Goal: Transaction & Acquisition: Purchase product/service

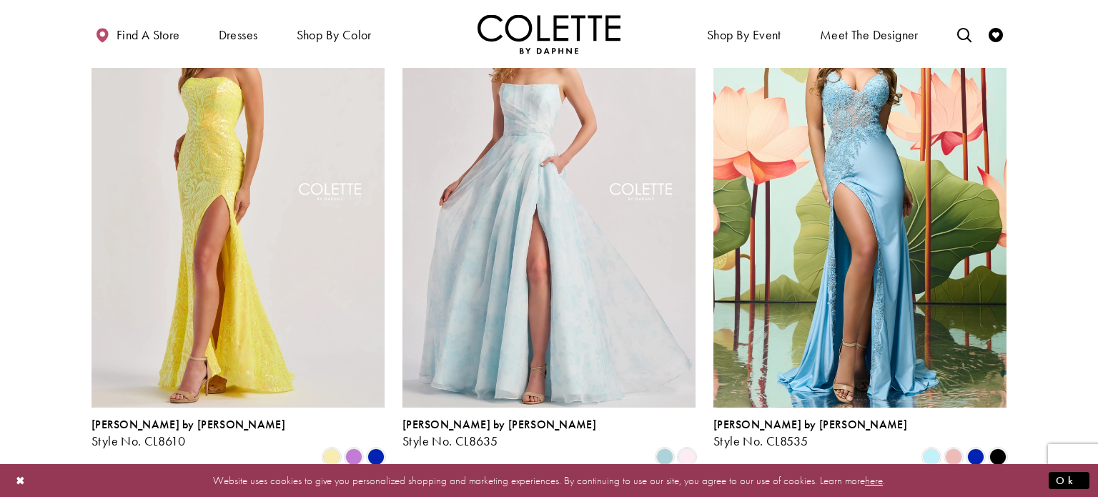
scroll to position [2037, 0]
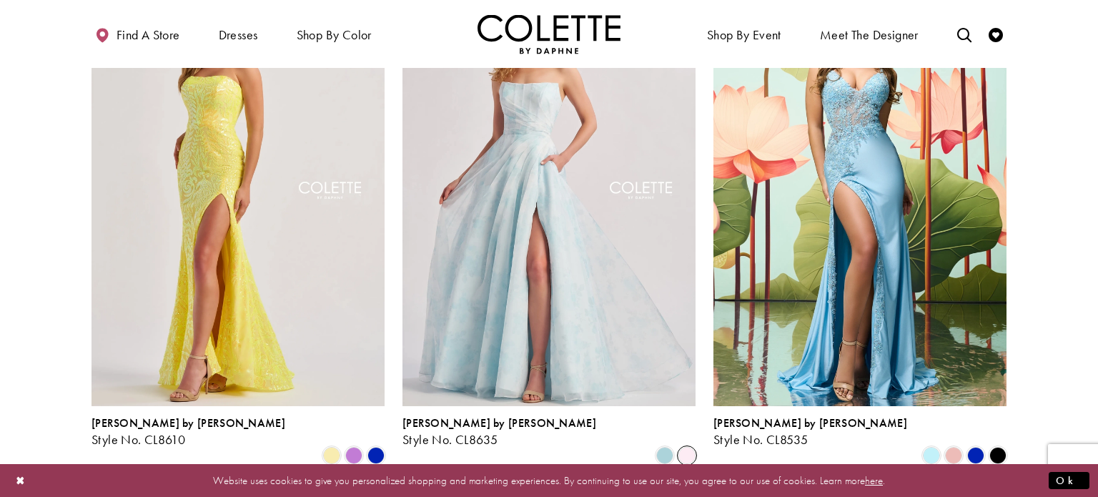
click at [686, 447] on span "Product List" at bounding box center [687, 455] width 17 height 17
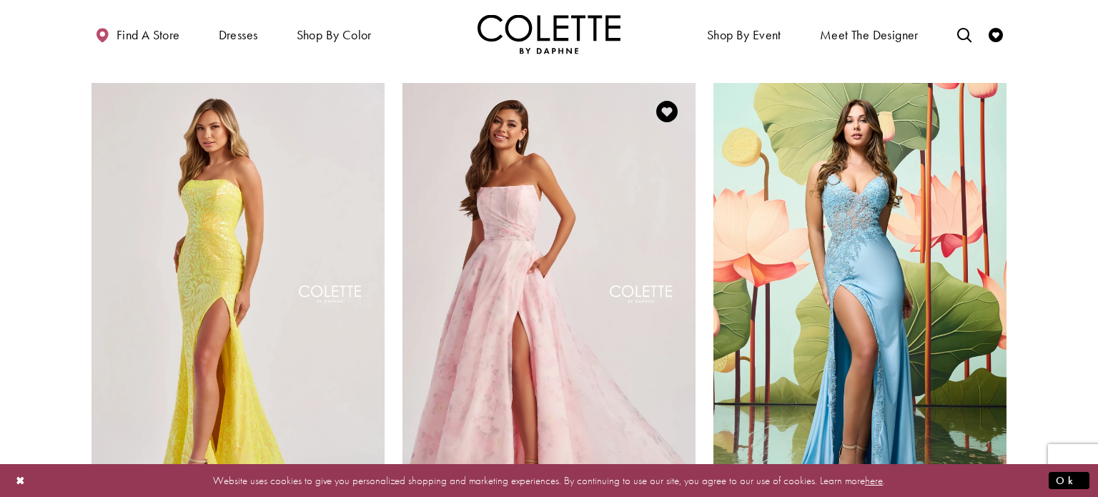
scroll to position [1920, 0]
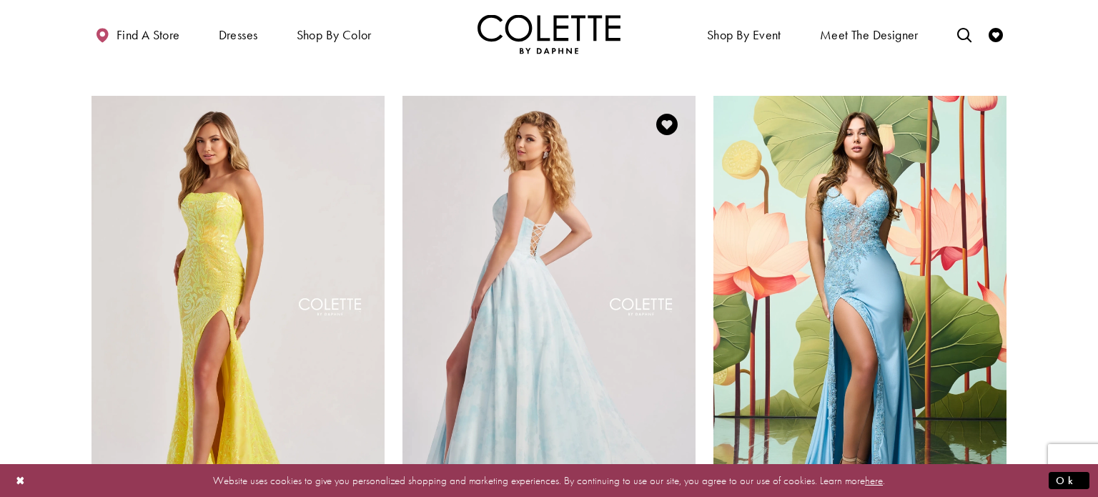
click at [609, 352] on img "Visit Colette by Daphne Style No. CL8635 Page" at bounding box center [549, 309] width 293 height 426
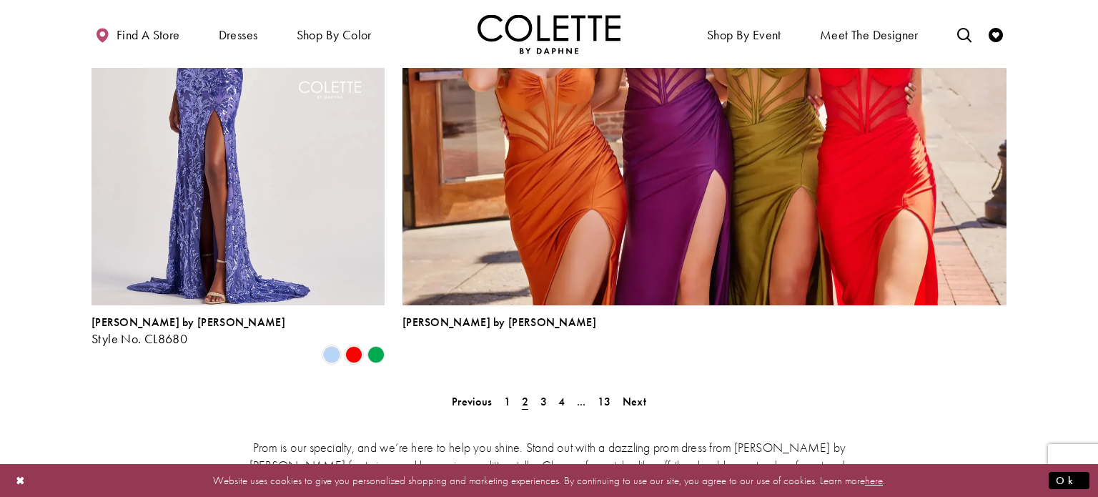
scroll to position [3220, 0]
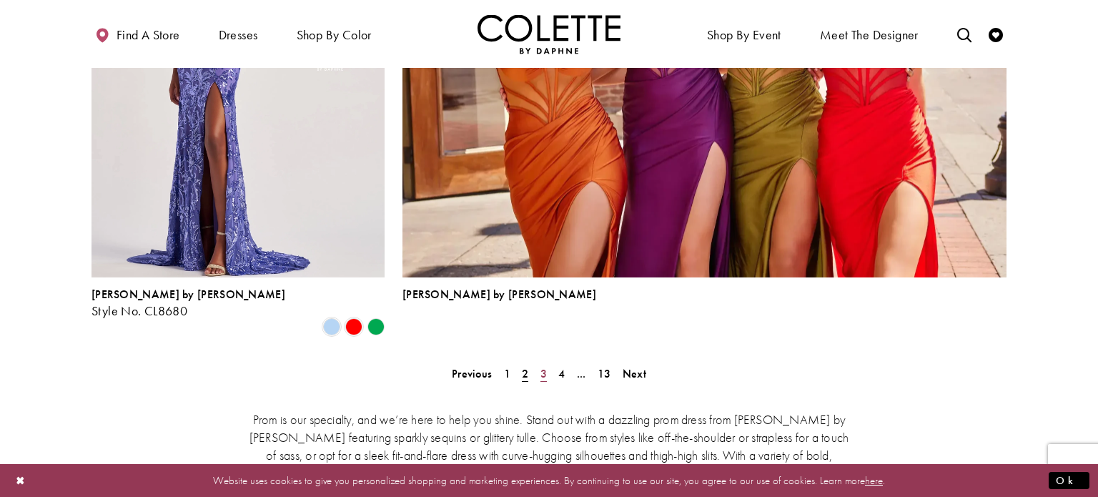
click at [543, 366] on span "3" at bounding box center [544, 373] width 6 height 15
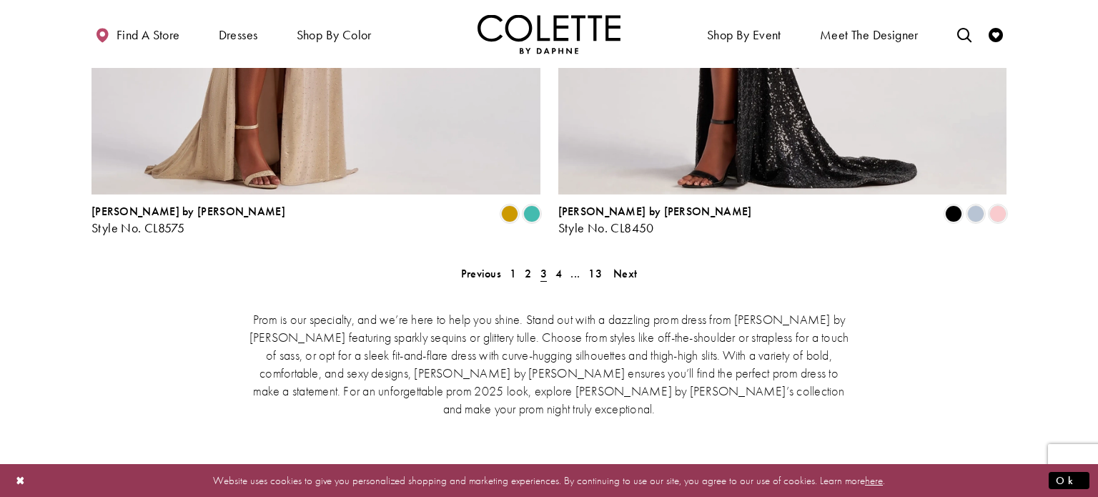
scroll to position [3003, 0]
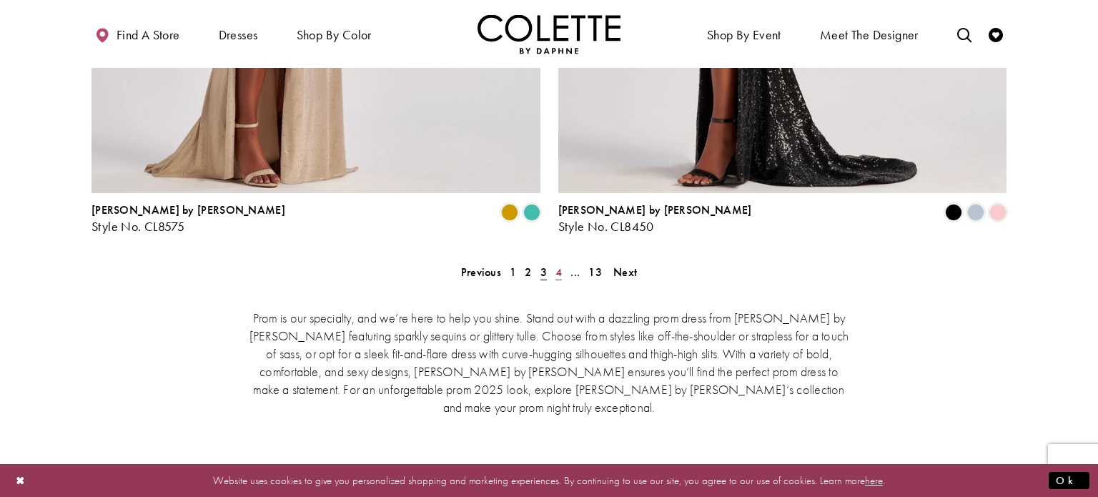
click at [562, 265] on span "4" at bounding box center [559, 272] width 6 height 15
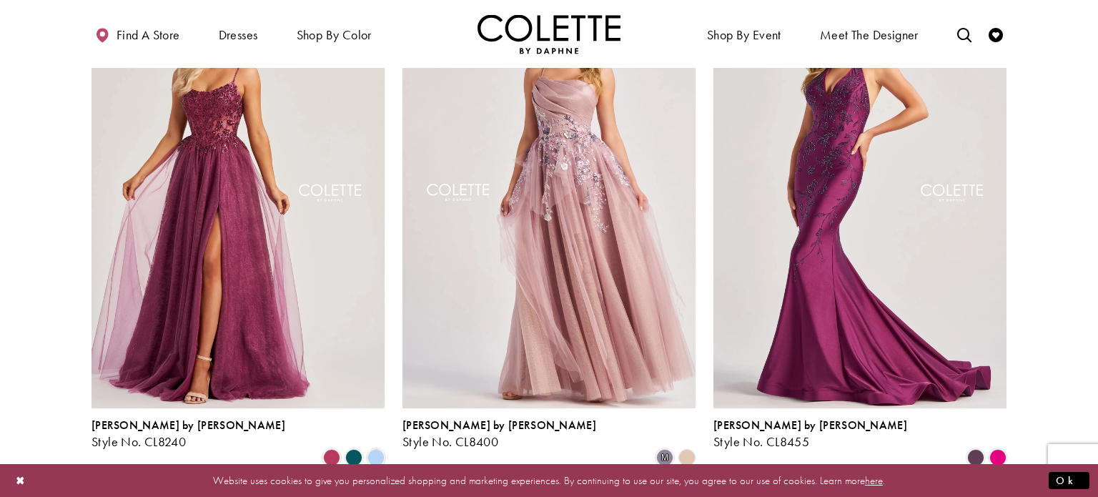
scroll to position [1509, 0]
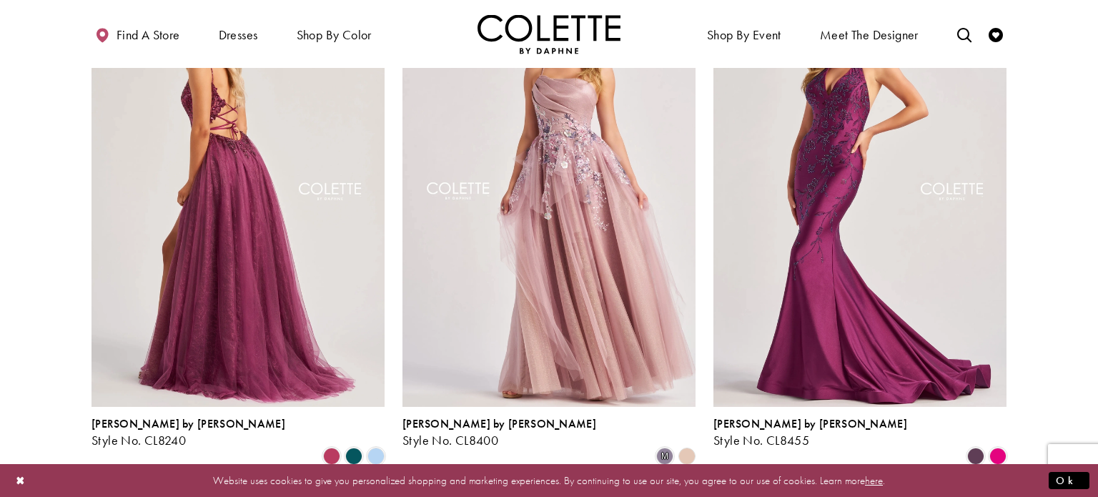
click at [278, 214] on img "Visit Colette by Daphne Style No. CL8240 Page" at bounding box center [238, 194] width 293 height 426
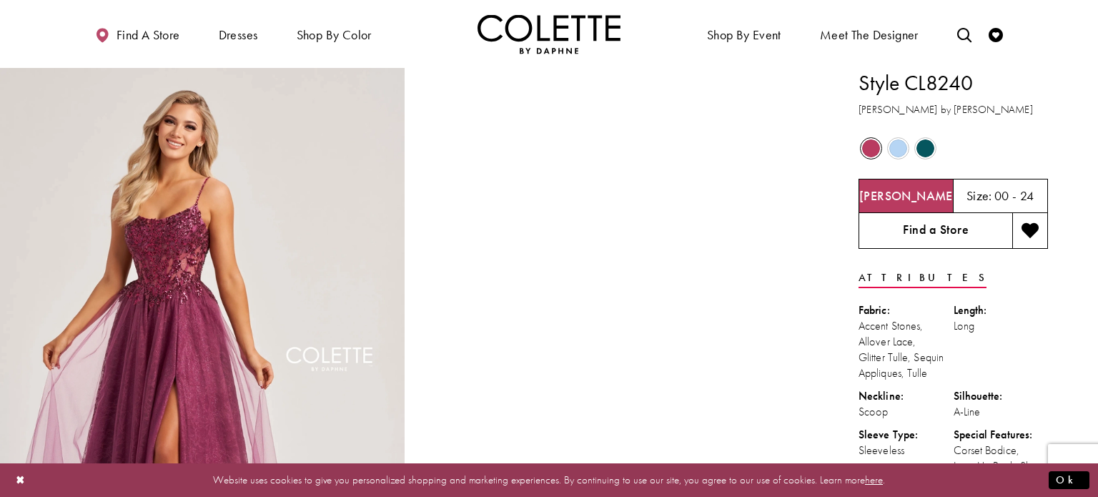
click at [942, 237] on link "Find a Store" at bounding box center [936, 231] width 154 height 36
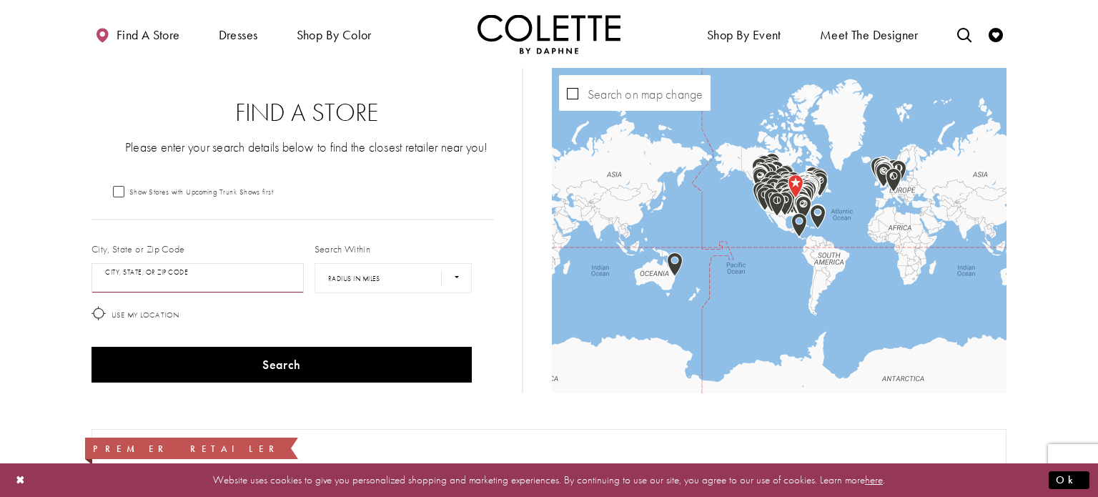
click at [228, 280] on input "City, State, or ZIP Code" at bounding box center [198, 278] width 212 height 30
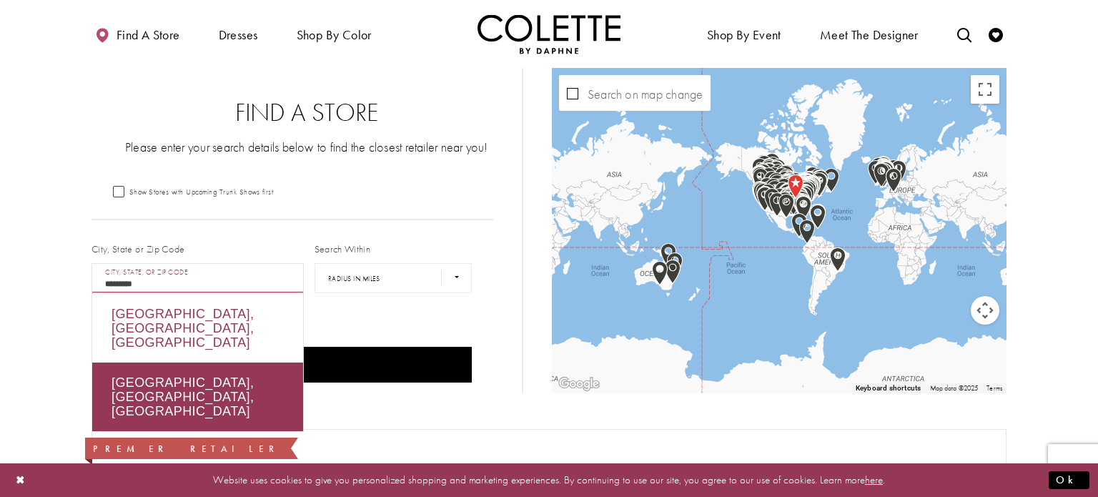
click at [240, 310] on div "[GEOGRAPHIC_DATA], [GEOGRAPHIC_DATA], [GEOGRAPHIC_DATA]" at bounding box center [197, 328] width 211 height 69
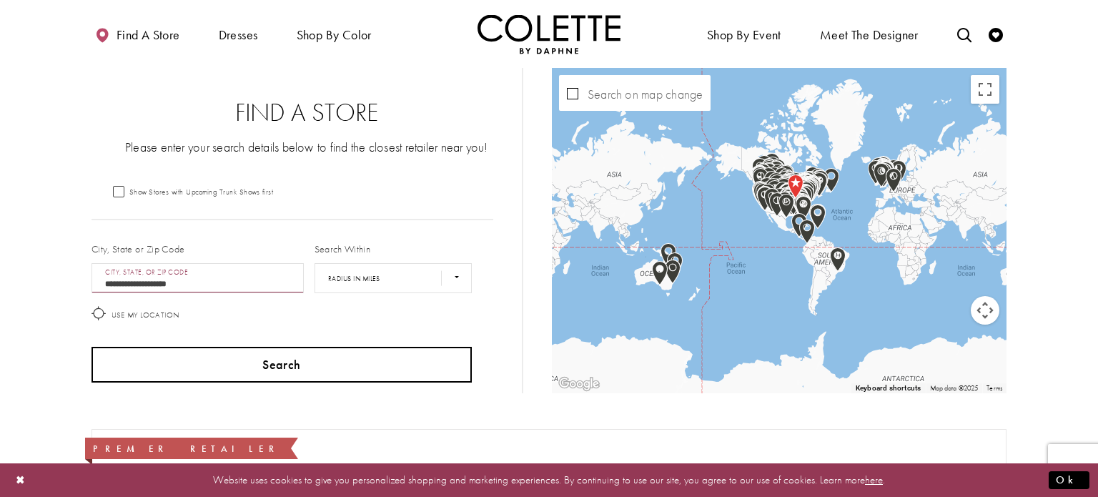
type input "**********"
click at [305, 362] on button "Search" at bounding box center [282, 365] width 380 height 36
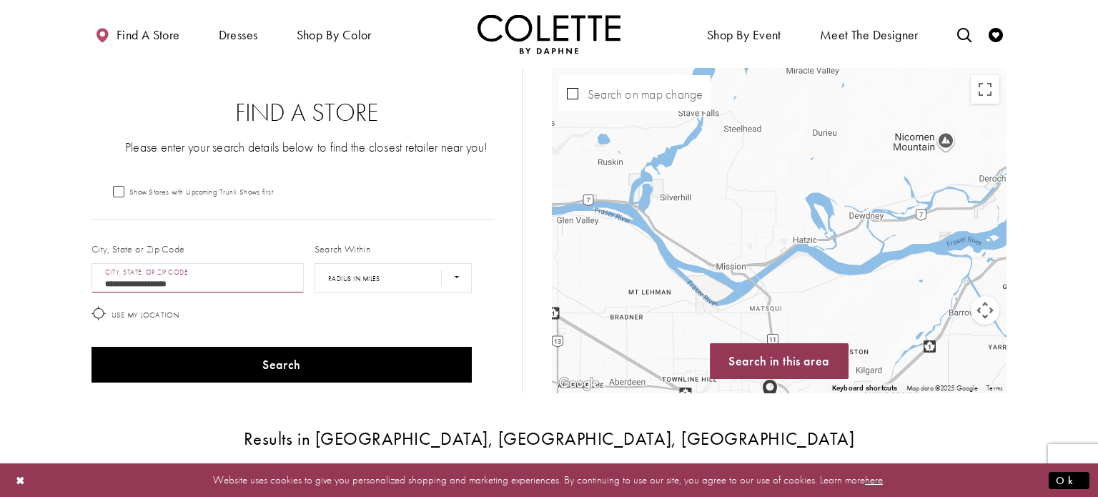
drag, startPoint x: 690, startPoint y: 269, endPoint x: 790, endPoint y: 71, distance: 221.3
click at [790, 71] on div "Map with store locations" at bounding box center [779, 230] width 455 height 325
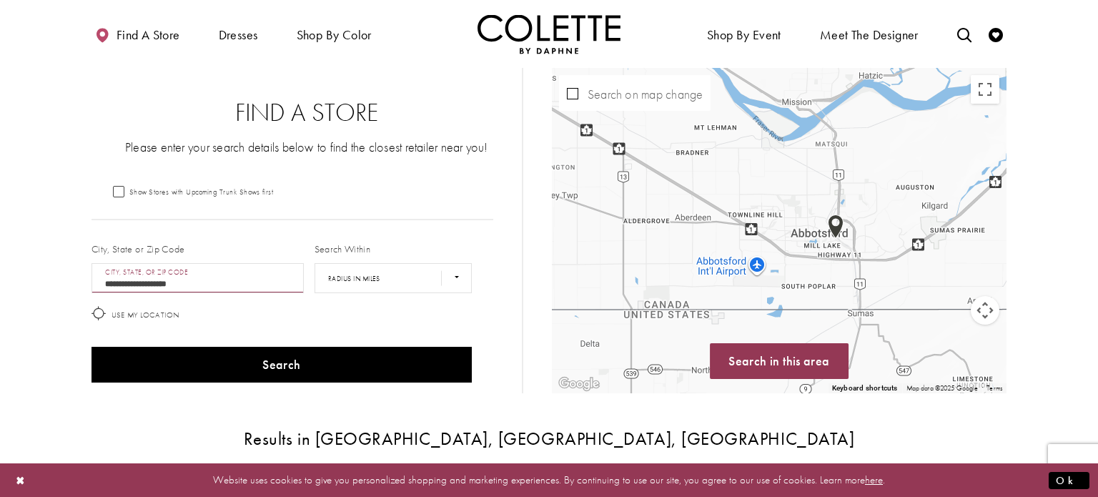
drag, startPoint x: 799, startPoint y: 240, endPoint x: 864, endPoint y: 73, distance: 179.3
click at [864, 73] on div "Map with store locations" at bounding box center [779, 230] width 455 height 325
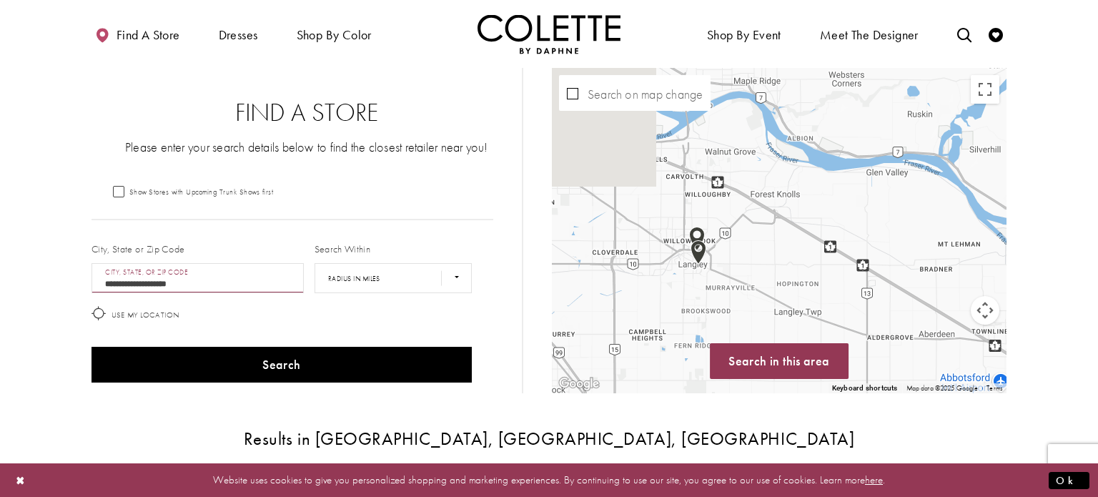
drag, startPoint x: 675, startPoint y: 161, endPoint x: 942, endPoint y: 282, distance: 293.1
click at [942, 282] on div "Map with store locations" at bounding box center [779, 230] width 455 height 325
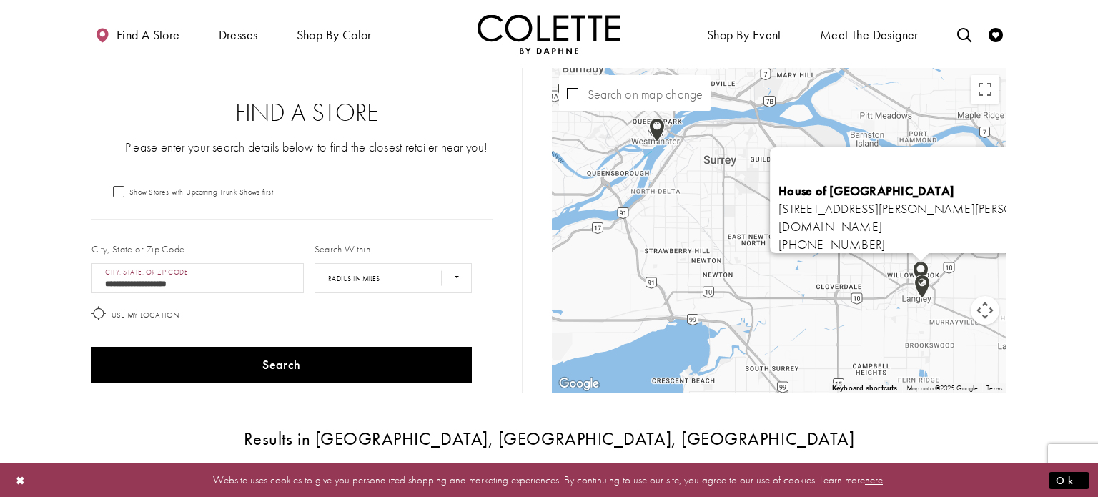
drag, startPoint x: 727, startPoint y: 272, endPoint x: 927, endPoint y: 265, distance: 200.3
click at [927, 265] on img "Map with store locations" at bounding box center [920, 273] width 27 height 36
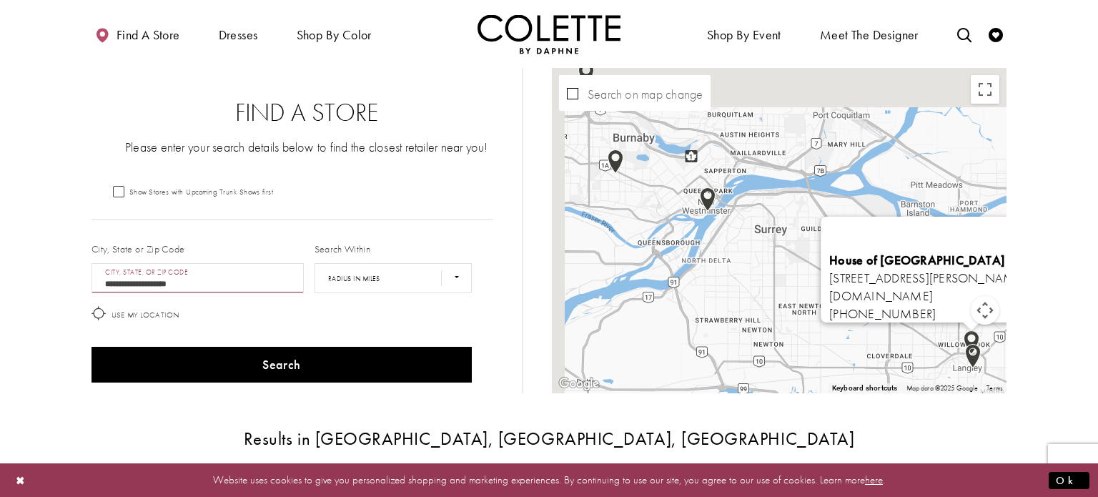
drag, startPoint x: 591, startPoint y: 183, endPoint x: 646, endPoint y: 258, distance: 92.7
click at [646, 258] on div "[GEOGRAPHIC_DATA][STREET_ADDRESS][PERSON_NAME][PERSON_NAME][GEOGRAPHIC_DATA] [D…" at bounding box center [779, 230] width 455 height 325
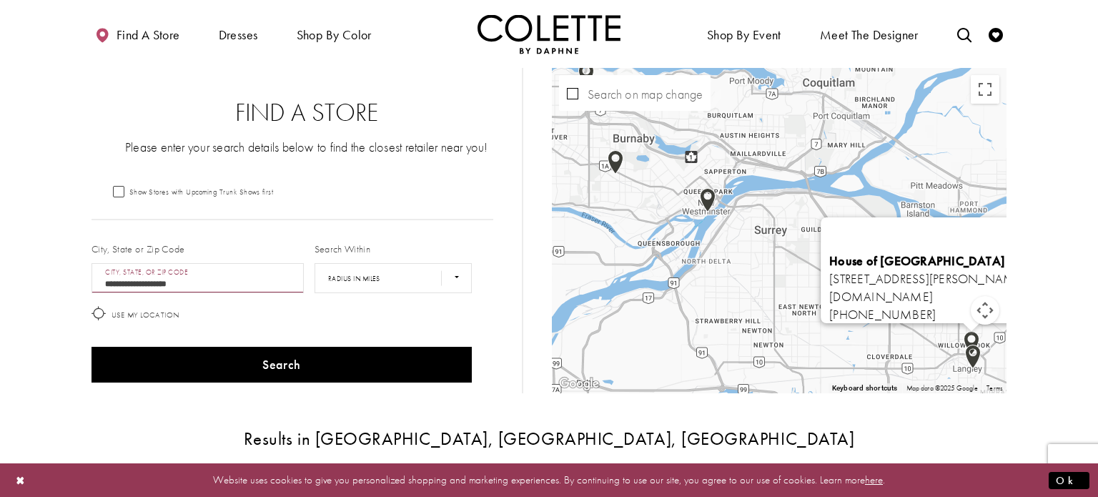
click at [709, 197] on img "Map with store locations" at bounding box center [707, 200] width 27 height 36
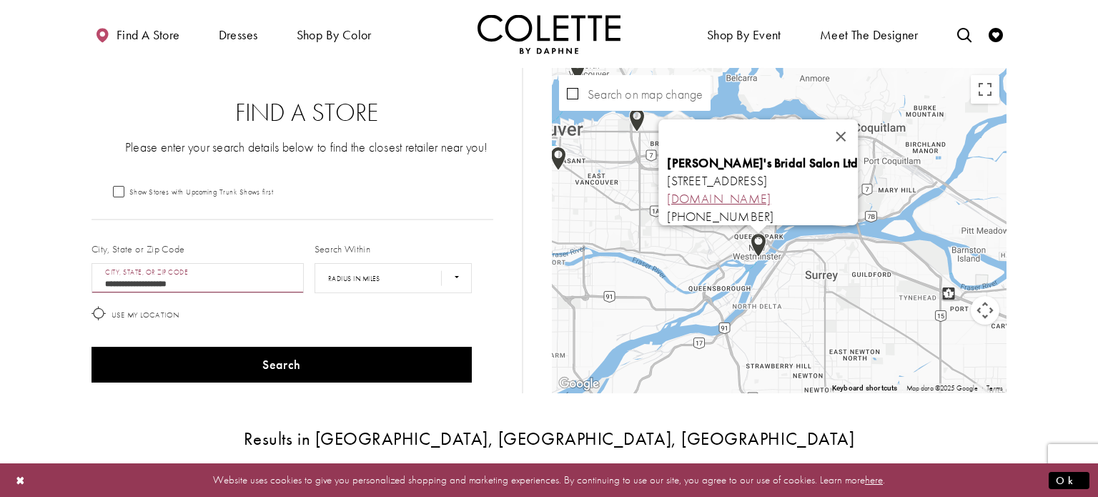
click at [667, 194] on link "[DOMAIN_NAME]" at bounding box center [719, 198] width 104 height 16
click at [858, 127] on button "Close" at bounding box center [841, 136] width 34 height 34
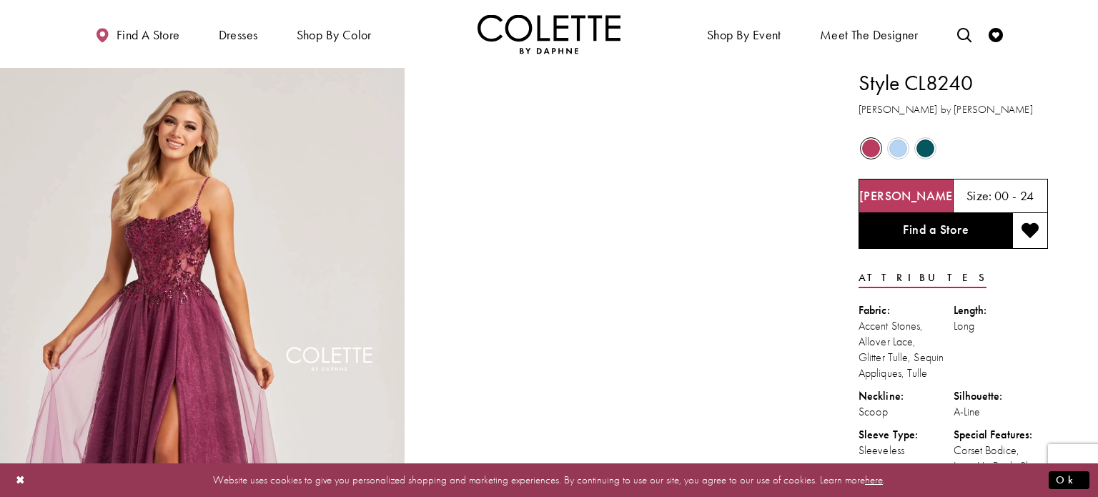
drag, startPoint x: 968, startPoint y: 82, endPoint x: 908, endPoint y: 87, distance: 60.3
click at [908, 87] on h1 "Style CL8240" at bounding box center [953, 83] width 189 height 30
copy h1 "CL8240"
